Goal: Information Seeking & Learning: Learn about a topic

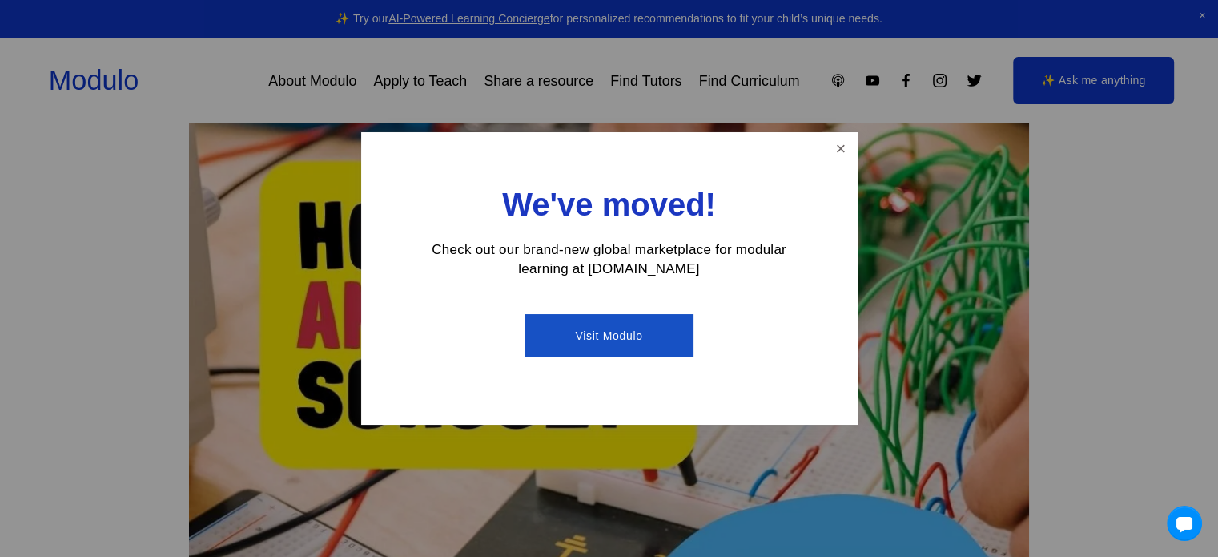
scroll to position [481, 0]
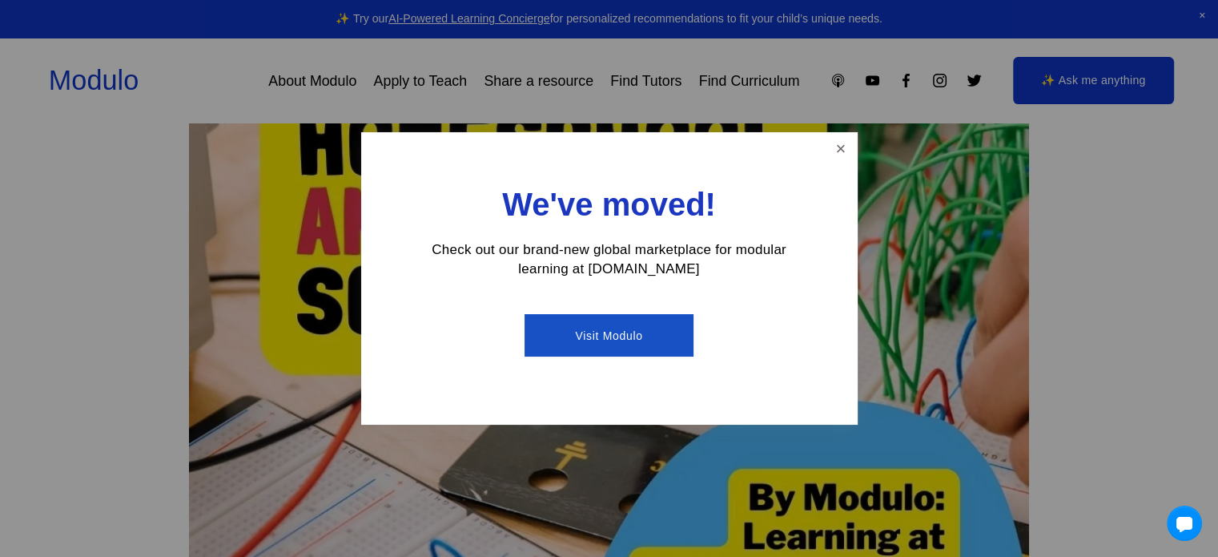
click at [828, 136] on link "Close" at bounding box center [841, 149] width 28 height 28
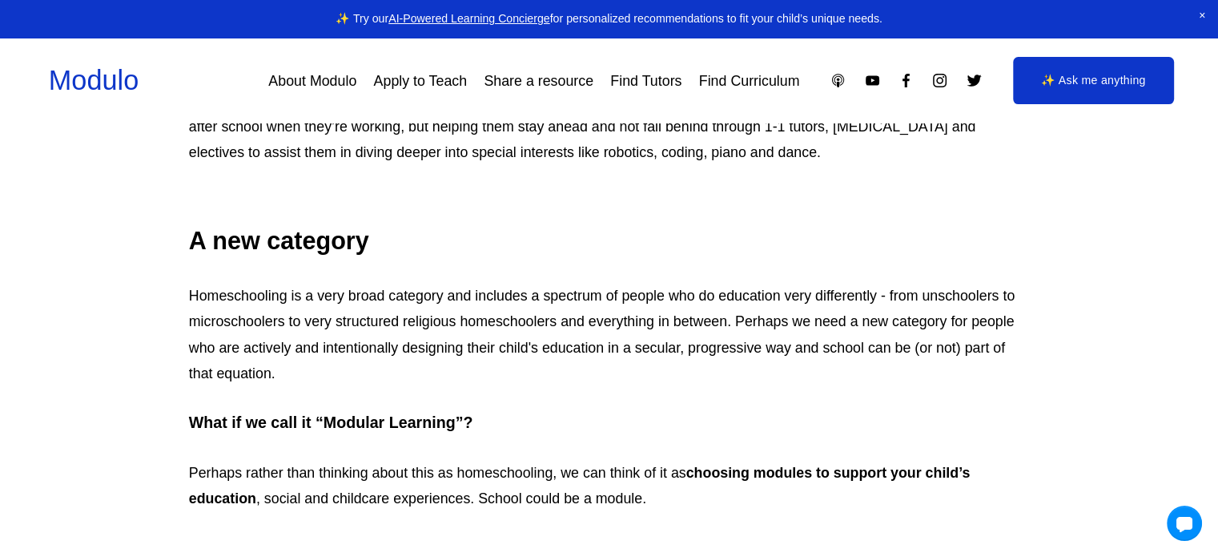
scroll to position [2553, 0]
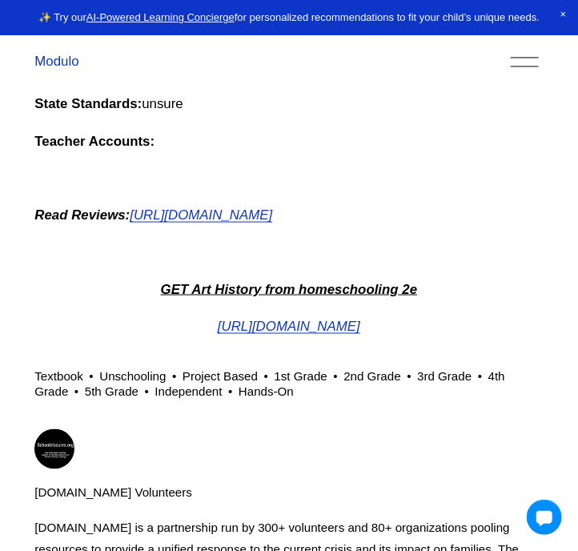
scroll to position [1842, 0]
